Goal: Task Accomplishment & Management: Manage account settings

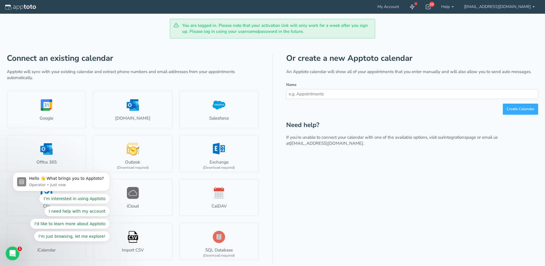
click at [416, 177] on div "Or create a new Apptoto calendar An Apptoto calendar will show all of your appo…" at bounding box center [412, 159] width 252 height 210
click at [415, 7] on icon at bounding box center [412, 7] width 6 height 6
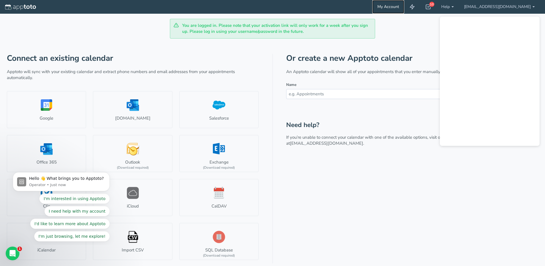
click at [404, 7] on link "My Account" at bounding box center [388, 7] width 32 height 14
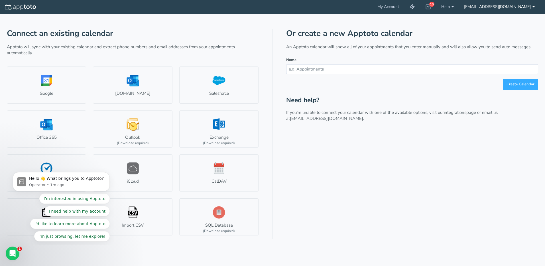
click at [517, 9] on link "[EMAIL_ADDRESS][DOMAIN_NAME]" at bounding box center [499, 7] width 81 height 14
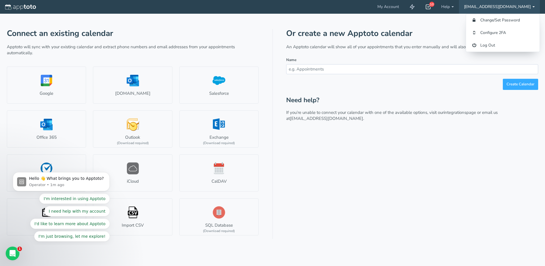
click at [431, 7] on use at bounding box center [428, 7] width 5 height 4
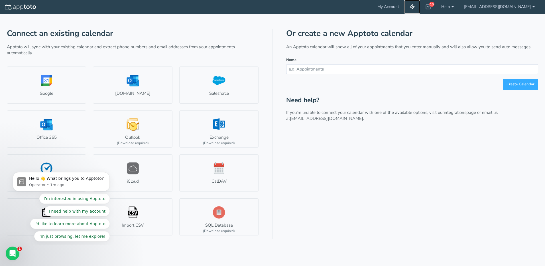
click at [415, 7] on icon at bounding box center [412, 7] width 6 height 6
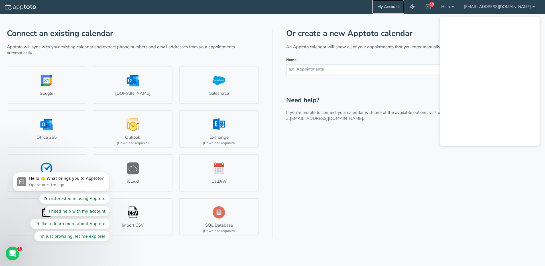
click at [404, 7] on link "My Account" at bounding box center [388, 7] width 32 height 14
